Goal: Information Seeking & Learning: Understand process/instructions

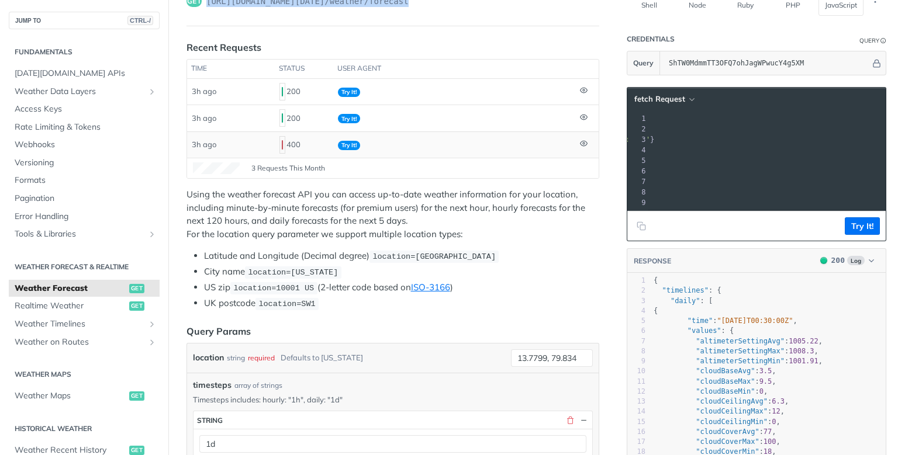
scroll to position [255, 0]
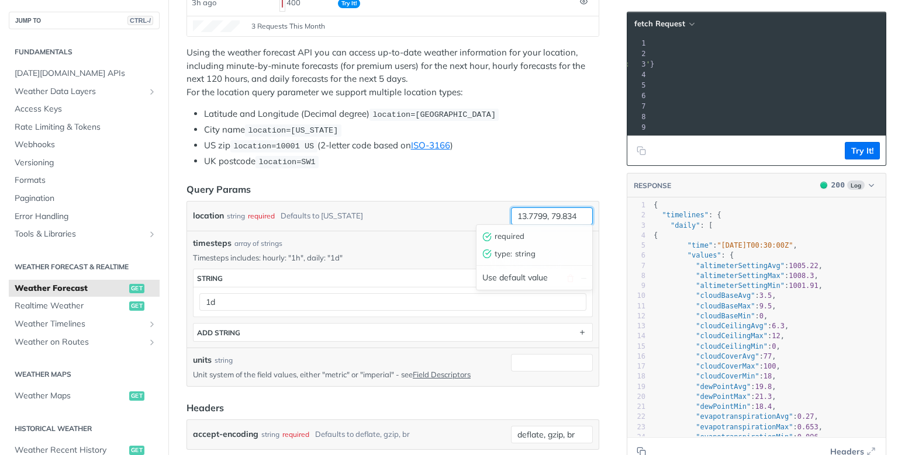
drag, startPoint x: 581, startPoint y: 214, endPoint x: 471, endPoint y: 229, distance: 111.5
click at [511, 225] on input "13.7799, 79.834" at bounding box center [552, 217] width 82 height 18
type input "tirupati"
drag, startPoint x: 688, startPoint y: 95, endPoint x: 709, endPoint y: 98, distance: 21.2
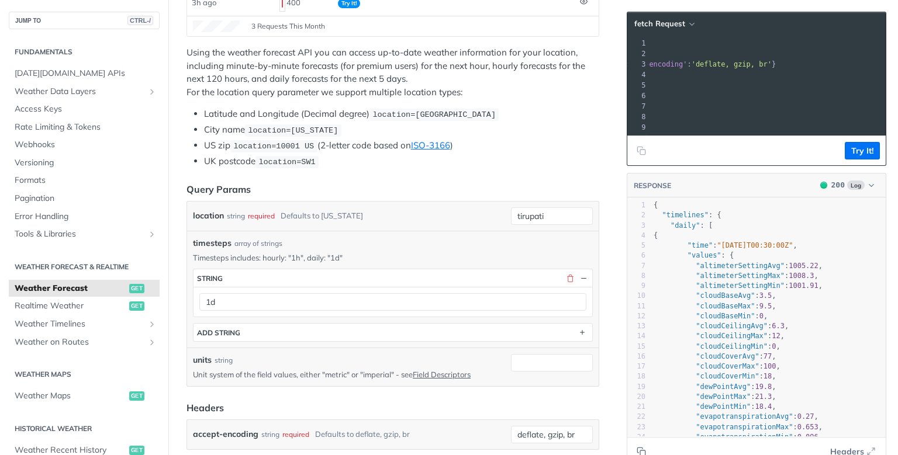
click at [590, 98] on span "'[URL][DOMAIN_NAME][DATE]'" at bounding box center [535, 96] width 110 height 8
click at [858, 152] on button "Try It!" at bounding box center [862, 151] width 35 height 18
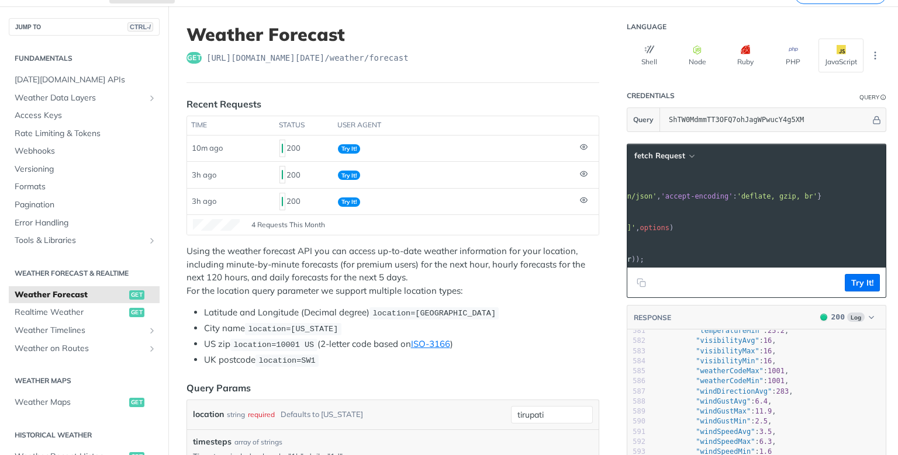
scroll to position [0, 150]
click at [634, 229] on span "'[URL][DOMAIN_NAME][DATE]'" at bounding box center [579, 228] width 110 height 8
drag, startPoint x: 731, startPoint y: 229, endPoint x: 756, endPoint y: 228, distance: 25.7
click at [634, 228] on span "'[URL][DOMAIN_NAME][DATE]'" at bounding box center [579, 228] width 110 height 8
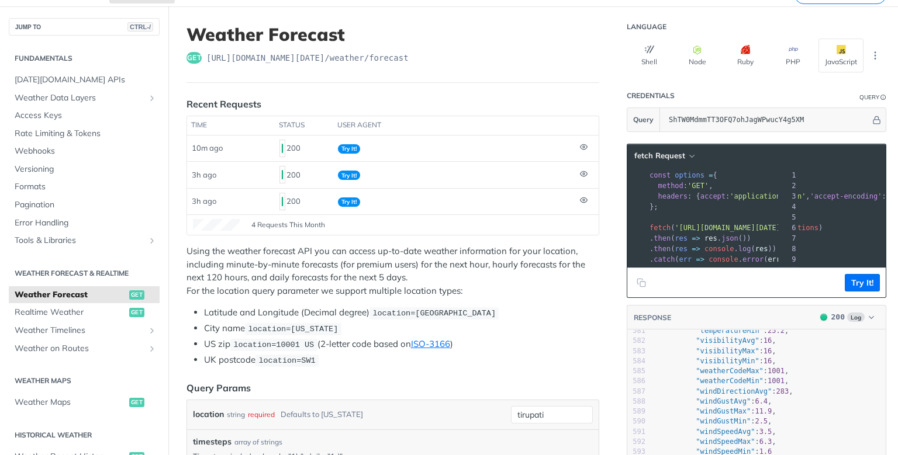
click at [858, 202] on pre "};" at bounding box center [903, 207] width 513 height 11
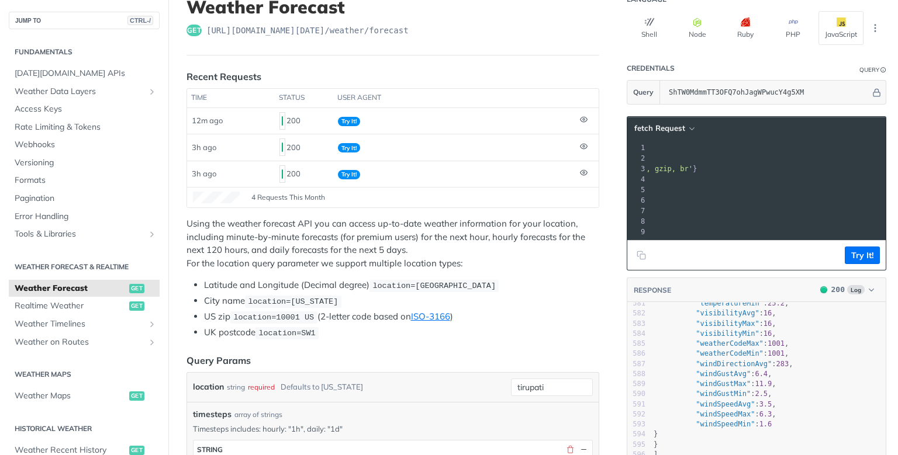
scroll to position [0, 274]
click at [868, 257] on button "Try It!" at bounding box center [862, 256] width 35 height 18
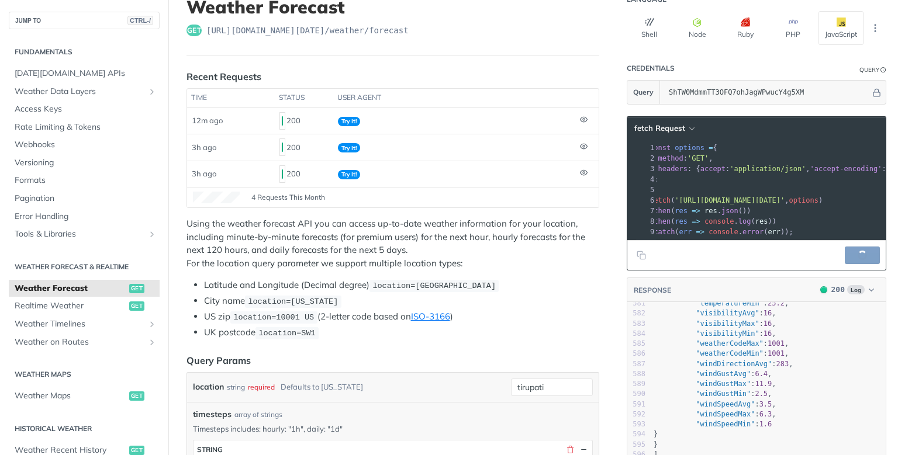
scroll to position [0, 0]
click at [640, 257] on icon "Copy to clipboard" at bounding box center [641, 255] width 9 height 9
